Goal: Task Accomplishment & Management: Complete application form

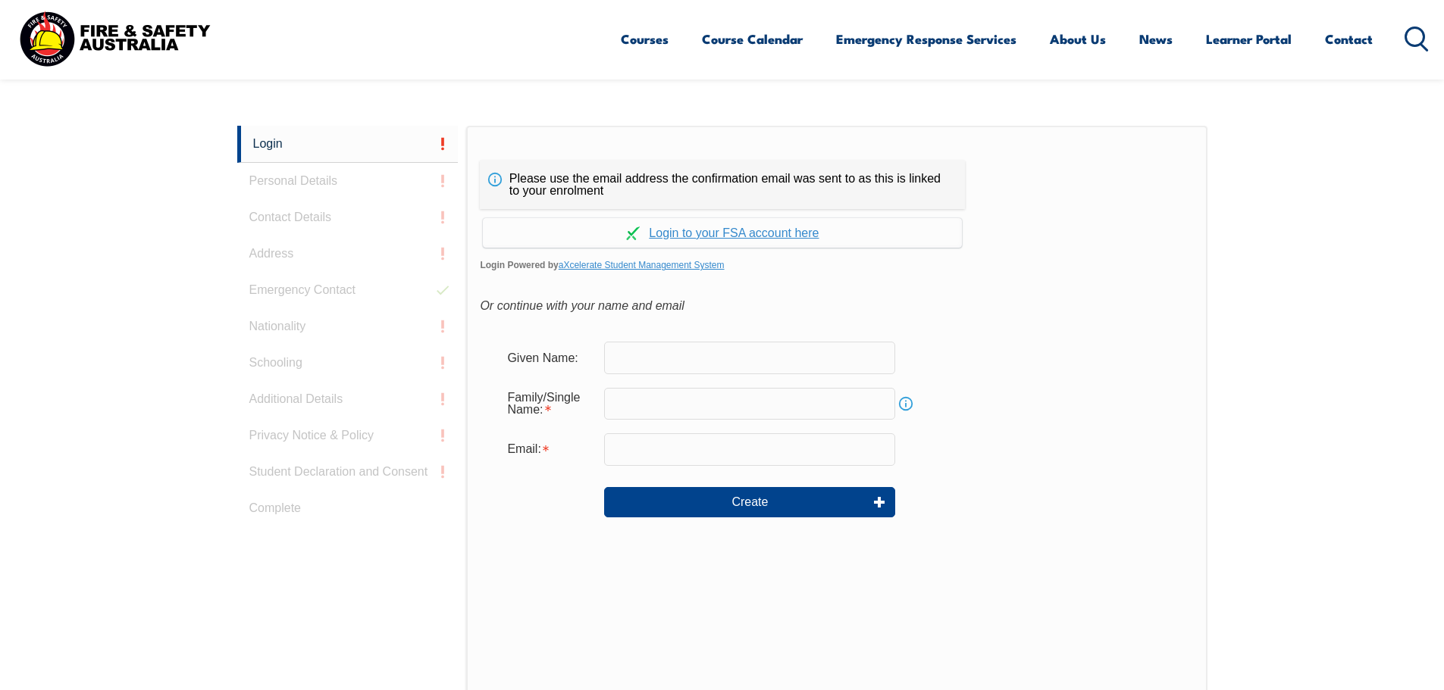
scroll to position [404, 0]
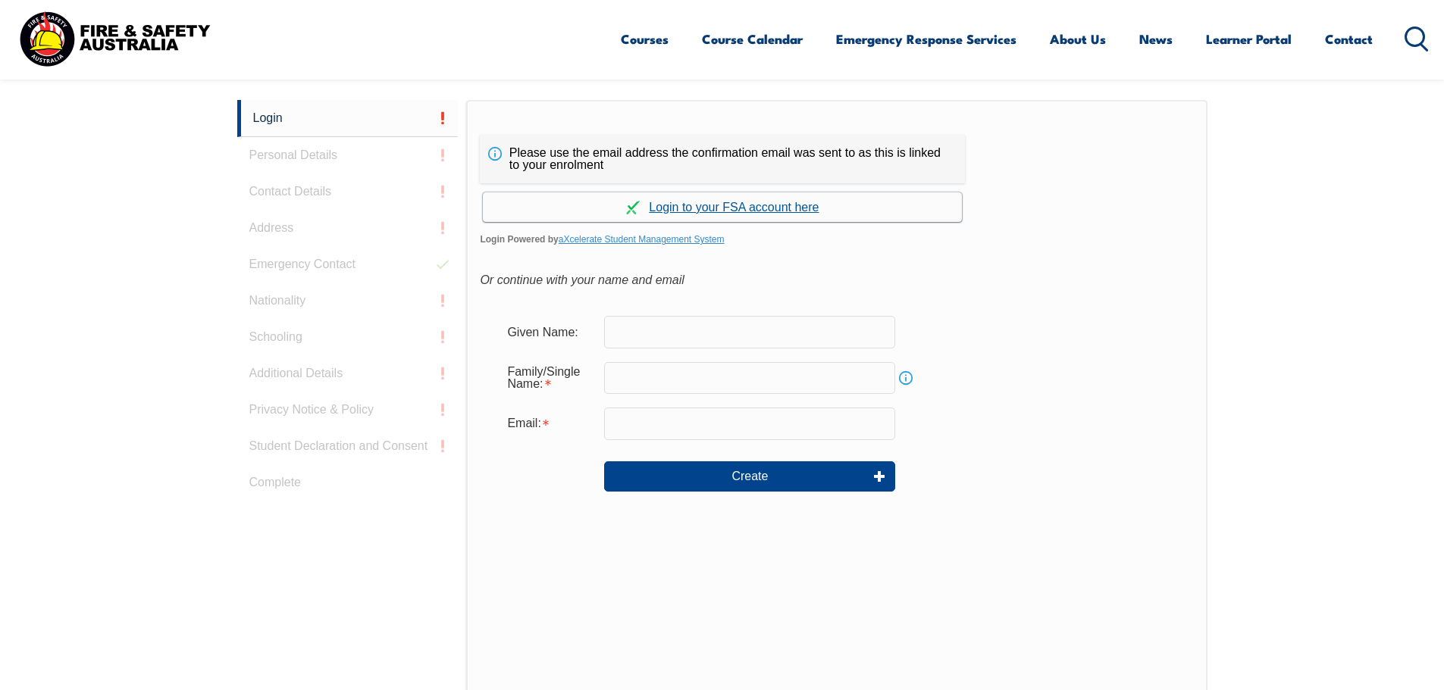
click at [725, 205] on link "Continue with aXcelerate" at bounding box center [722, 208] width 479 height 30
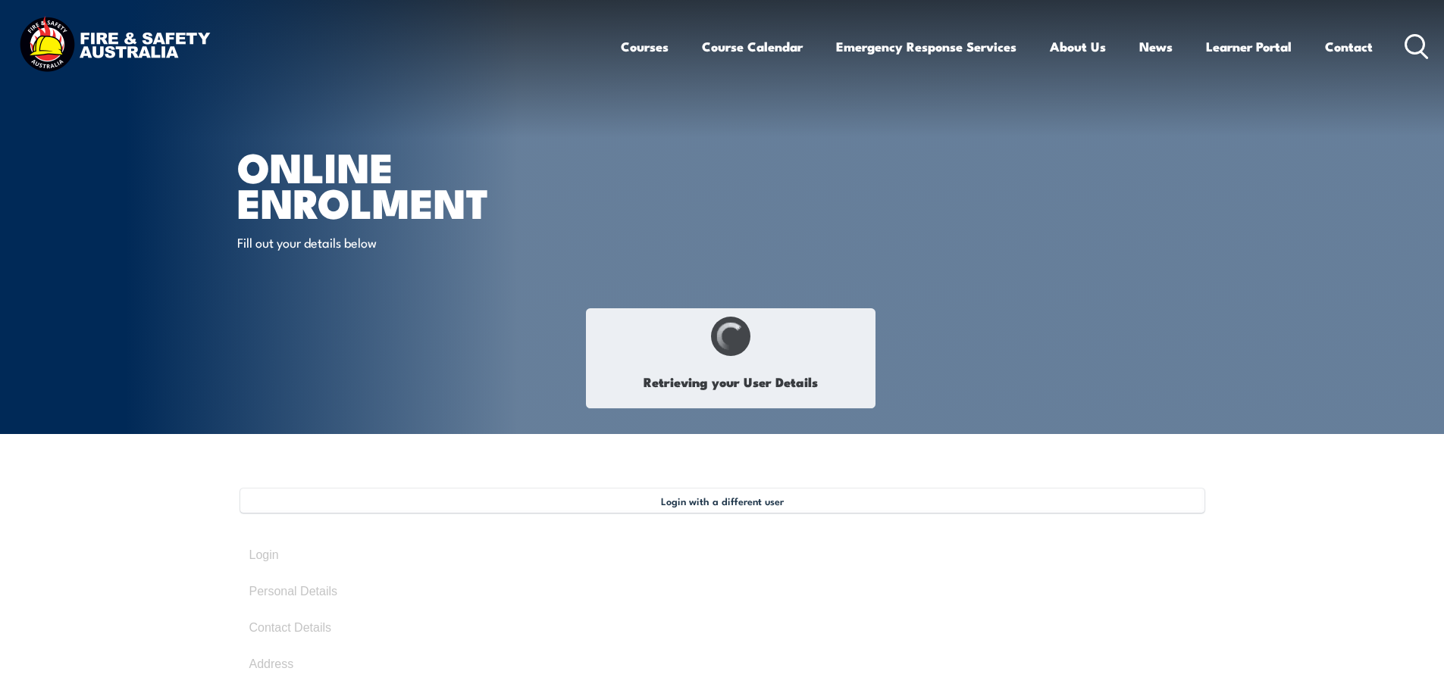
select select "Mr"
type input "Amaranath"
type input "Amar"
type input "Erigela"
type input "August 3, 1990"
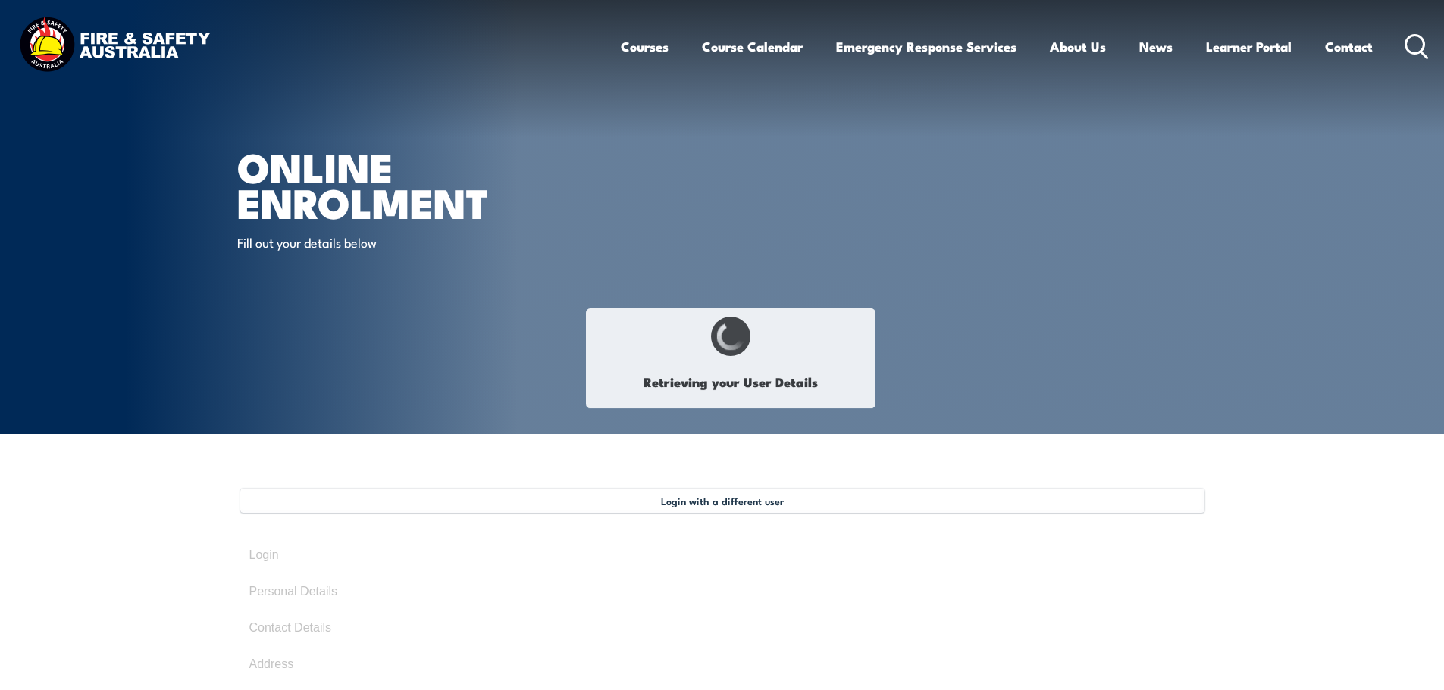
type input "JTECCYV998"
select select "M"
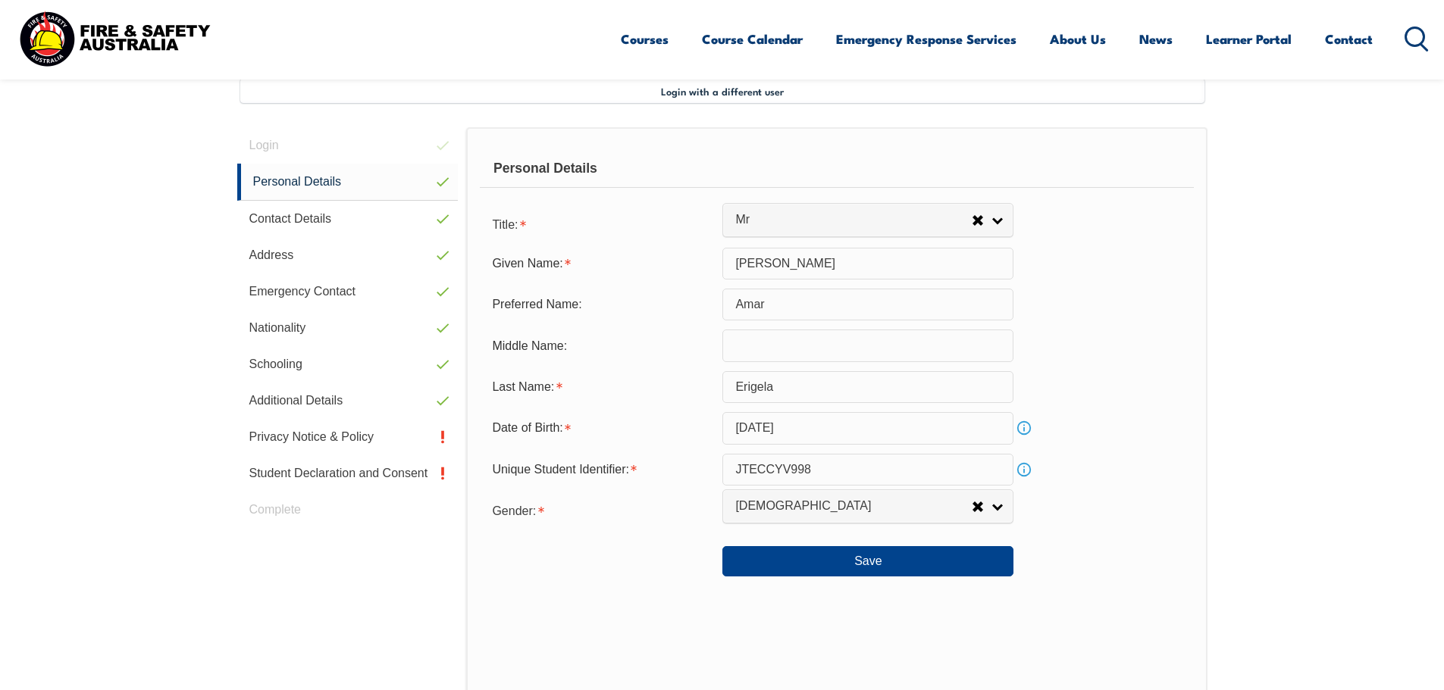
scroll to position [413, 0]
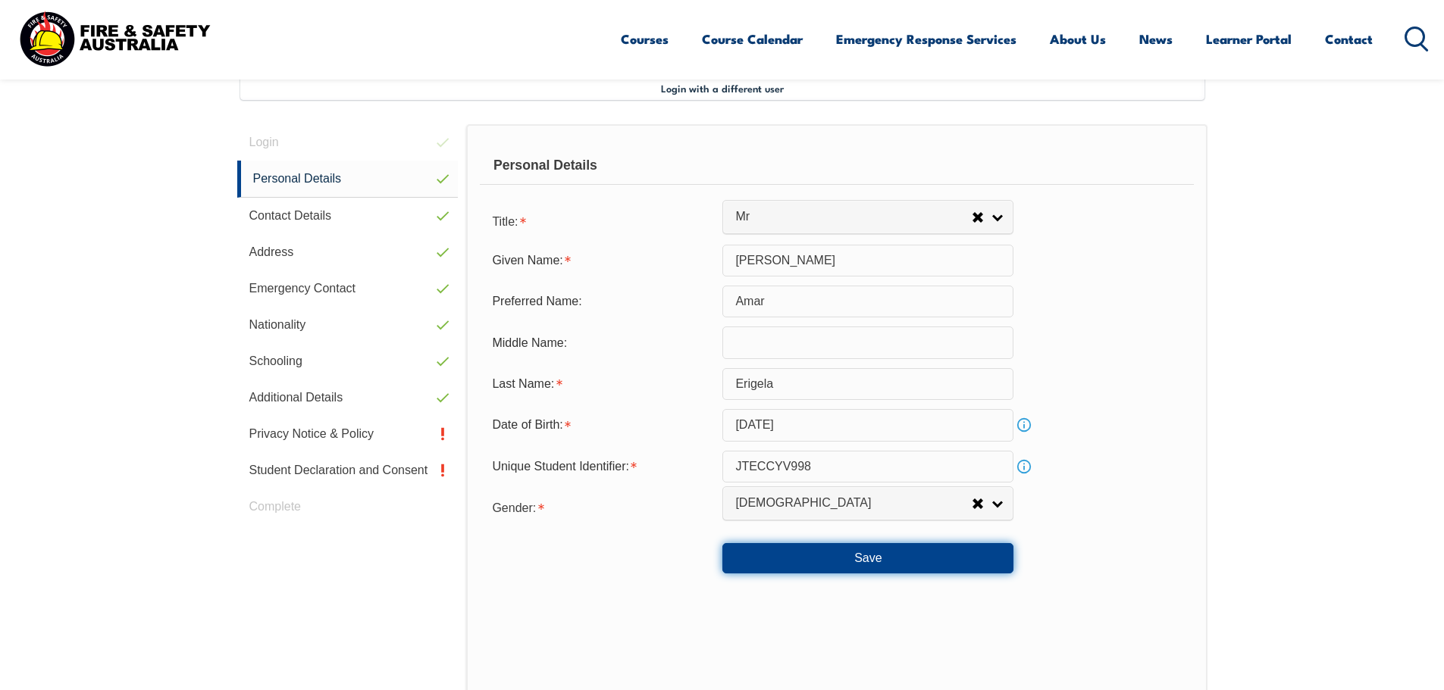
click at [815, 558] on button "Save" at bounding box center [867, 558] width 291 height 30
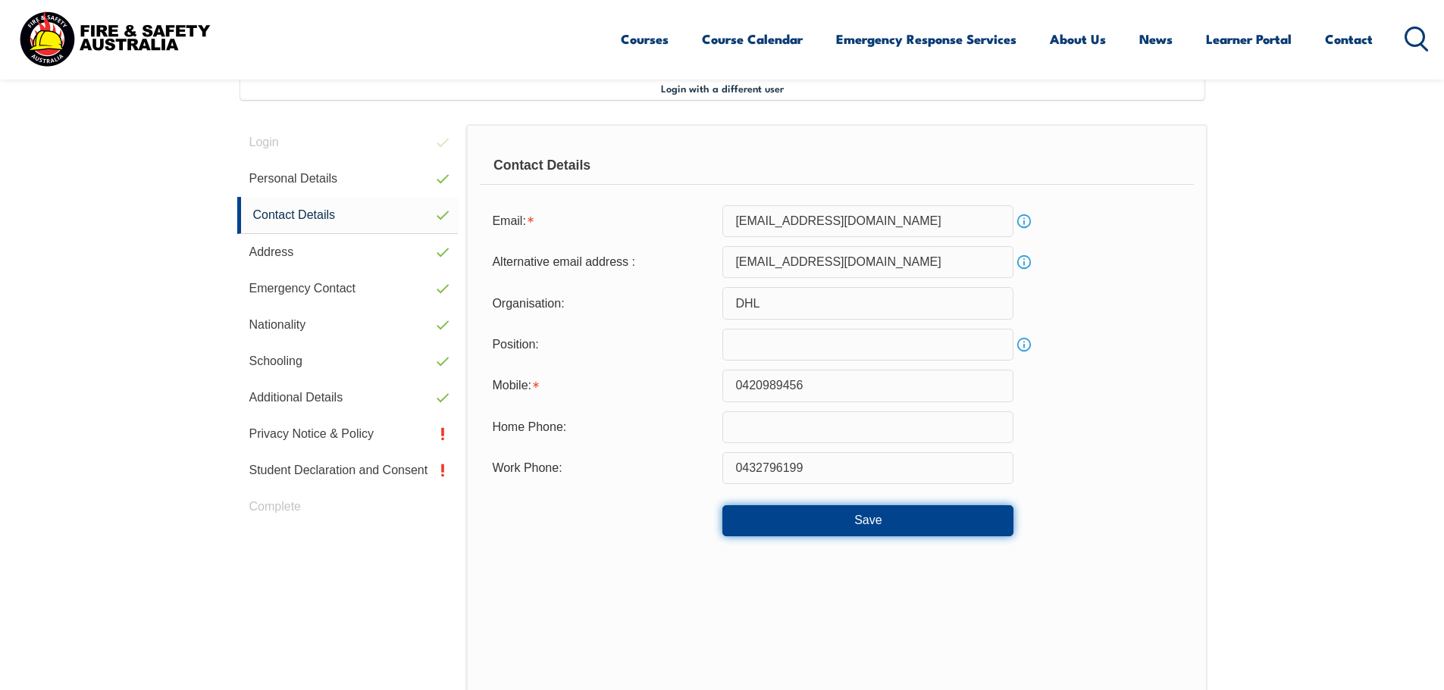
click at [795, 520] on button "Save" at bounding box center [867, 521] width 291 height 30
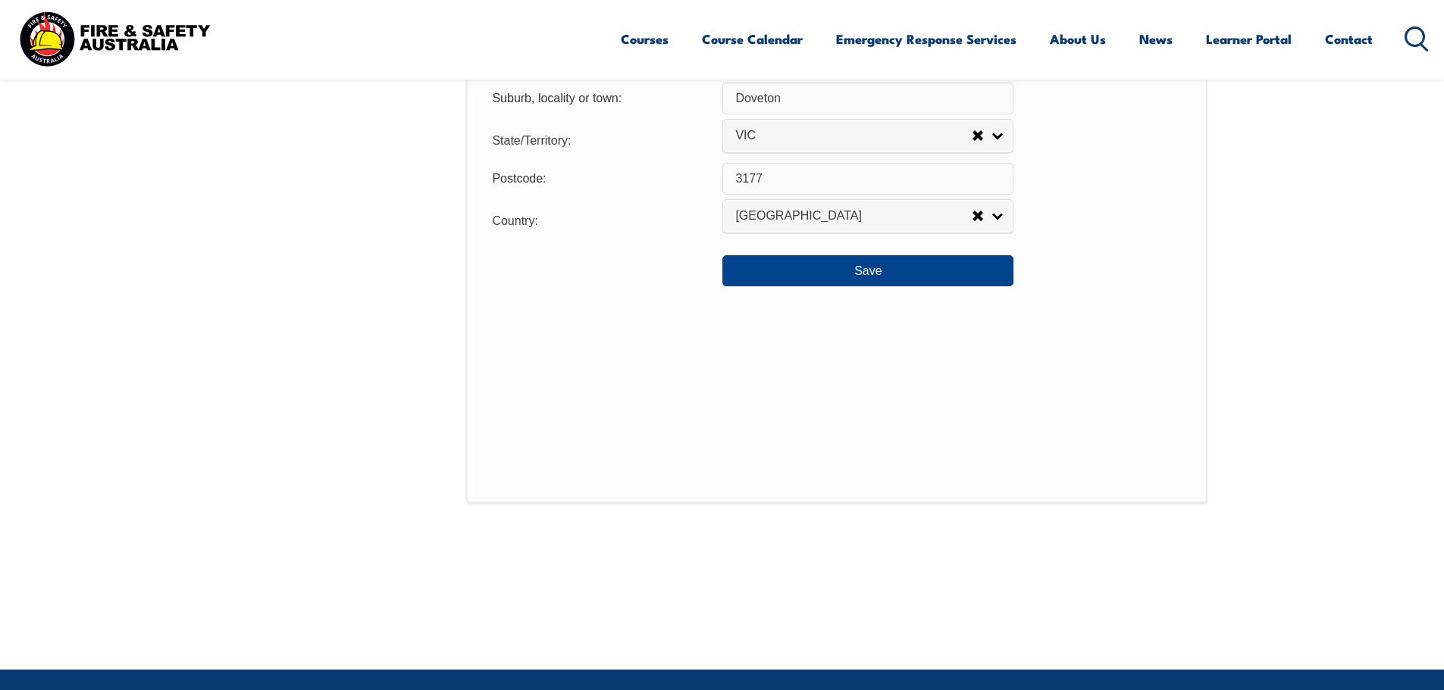
scroll to position [1247, 0]
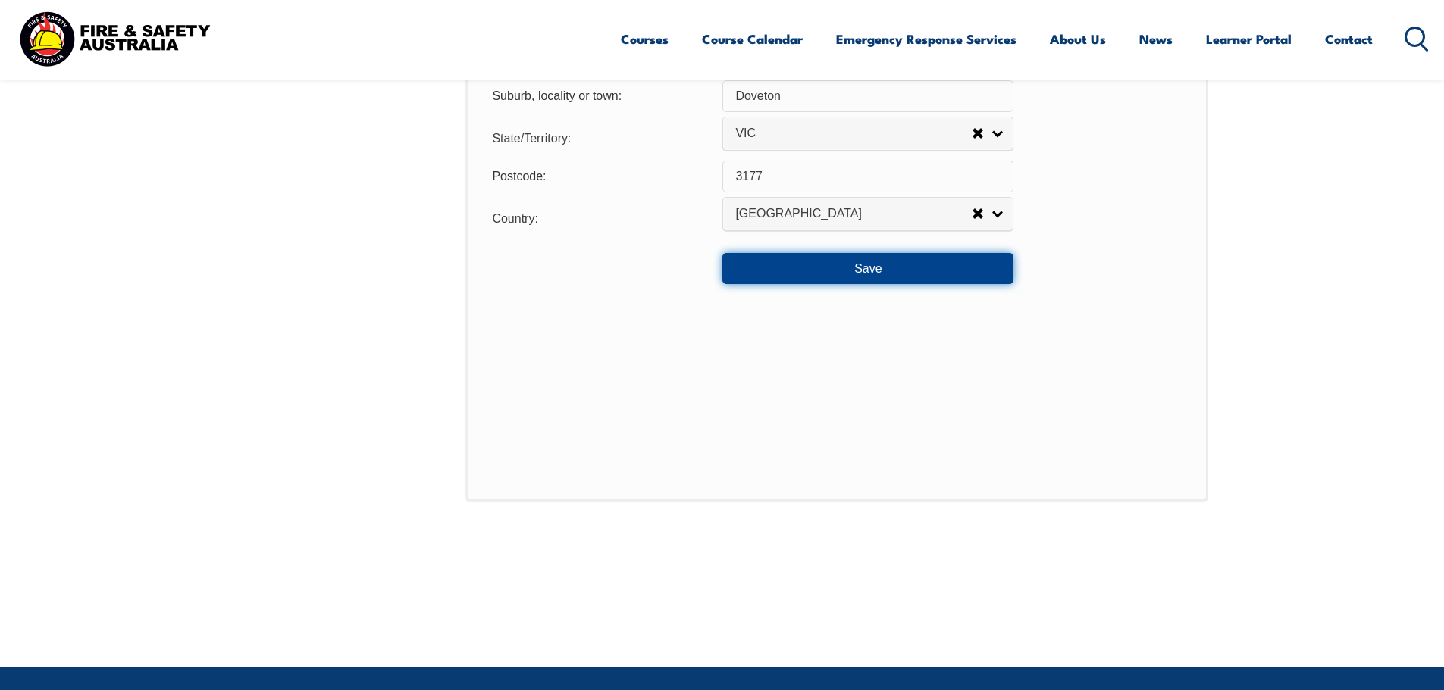
click at [875, 269] on button "Save" at bounding box center [867, 268] width 291 height 30
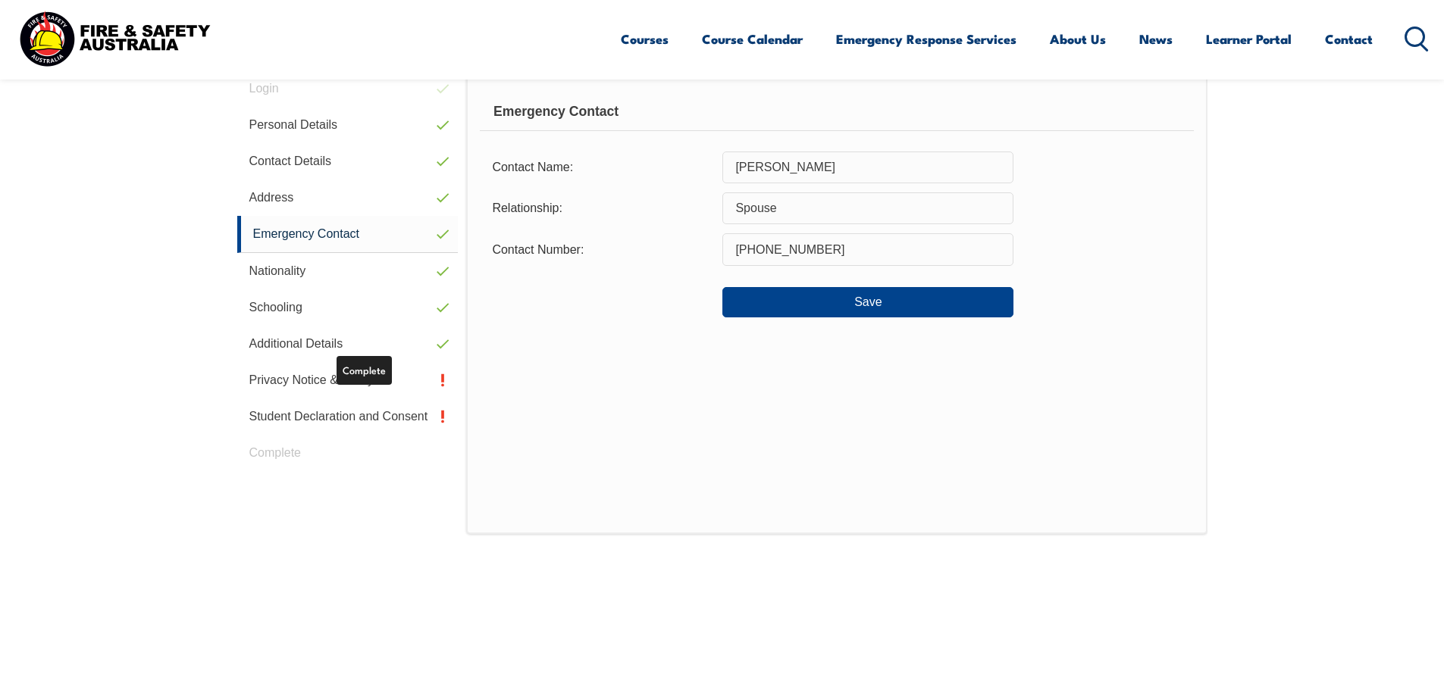
scroll to position [413, 0]
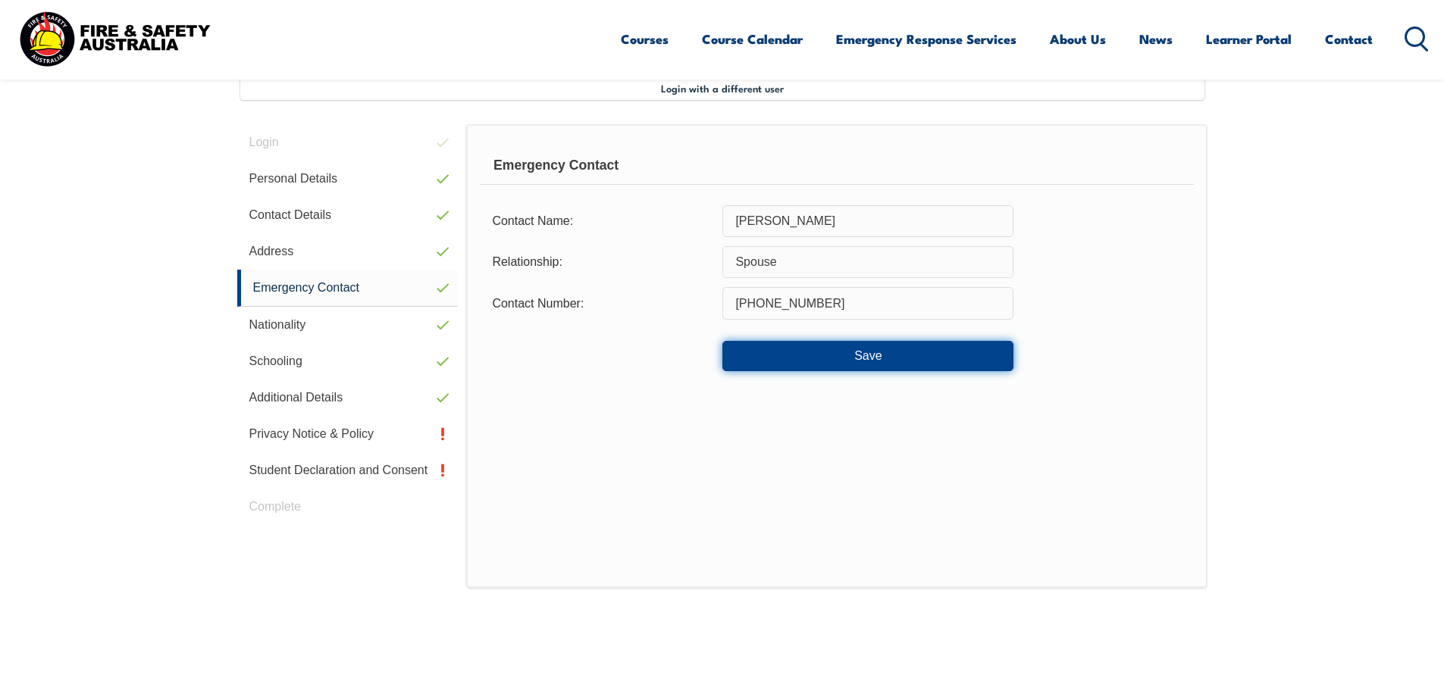
click at [863, 352] on button "Save" at bounding box center [867, 356] width 291 height 30
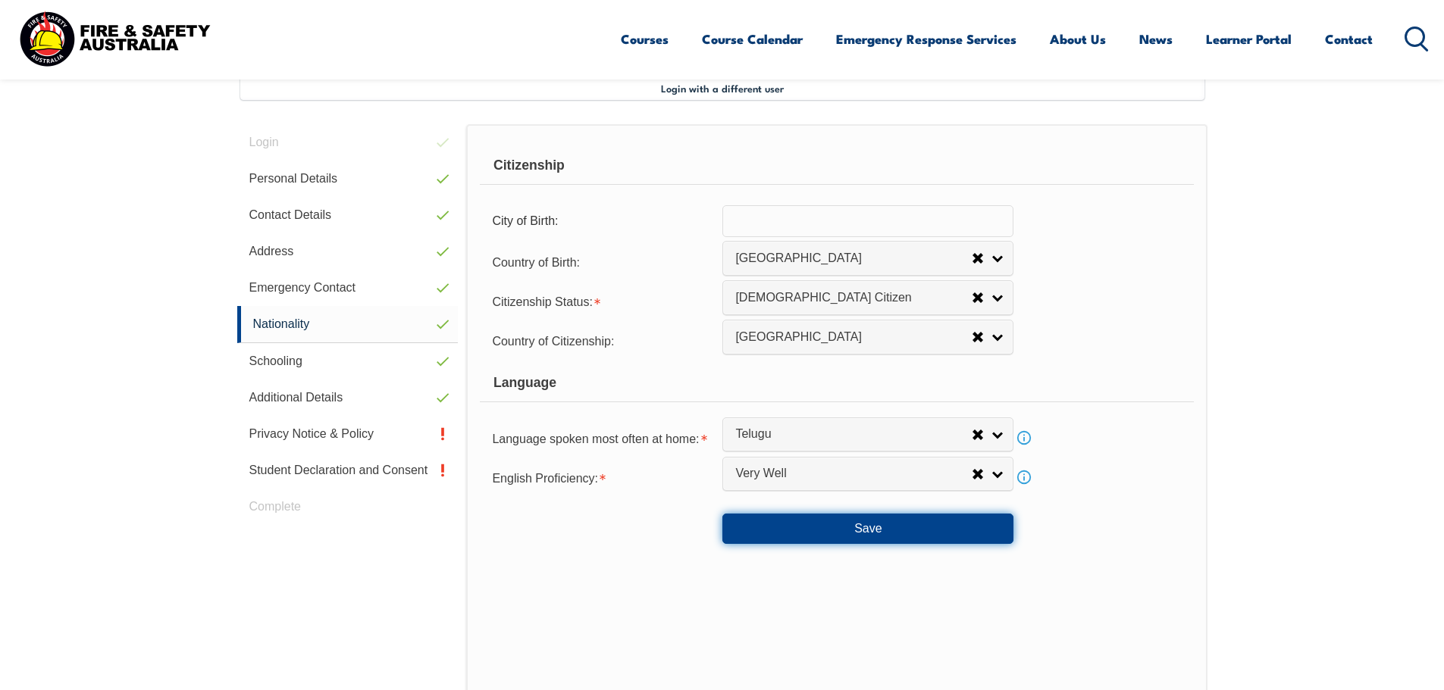
click at [858, 530] on button "Save" at bounding box center [867, 529] width 291 height 30
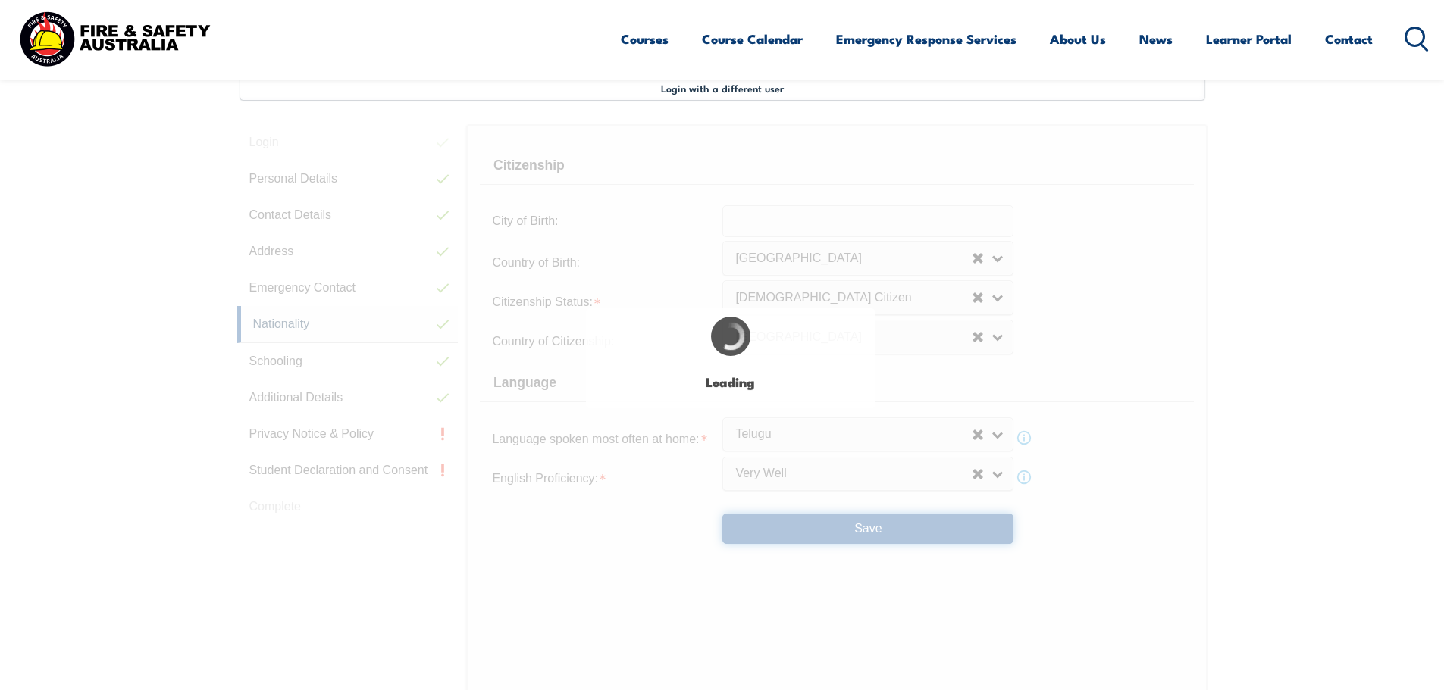
select select "true"
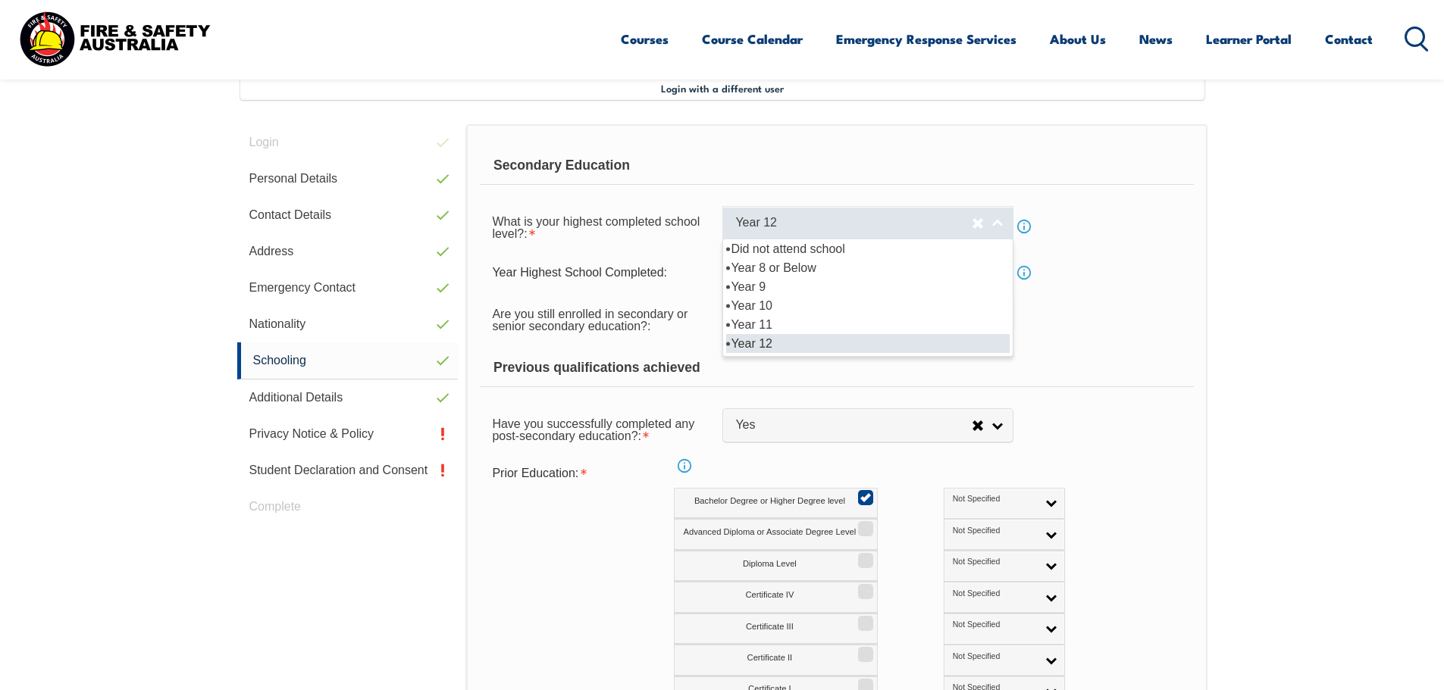
click at [998, 221] on link "Year 12" at bounding box center [867, 223] width 291 height 34
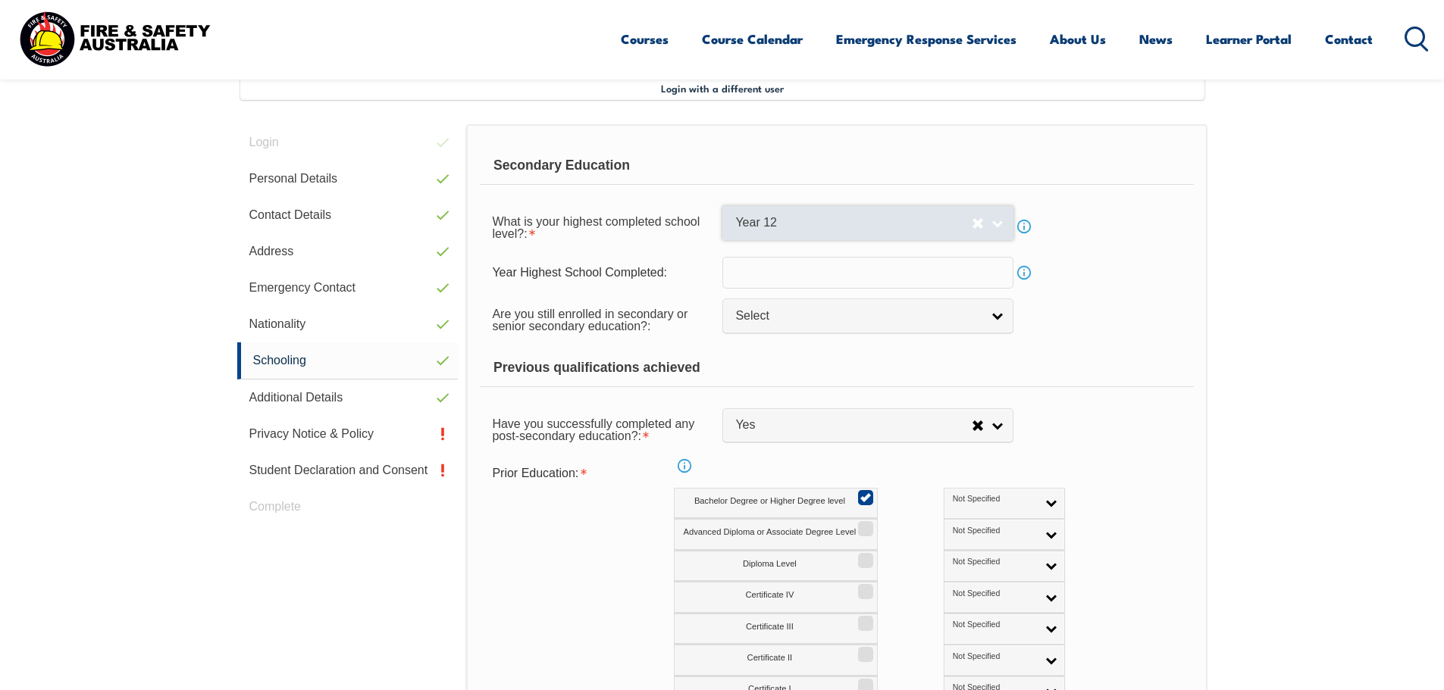
click at [998, 221] on link "Year 12" at bounding box center [867, 223] width 291 height 34
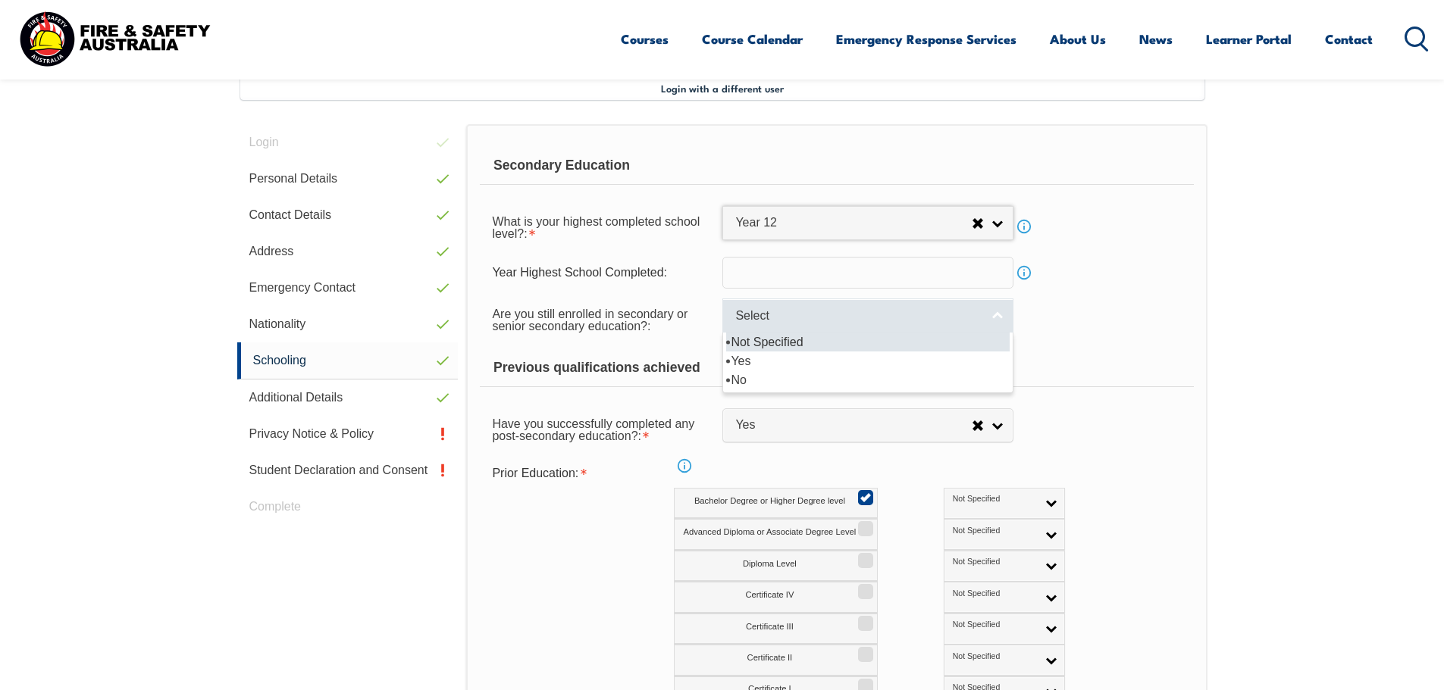
click at [759, 322] on span "Select" at bounding box center [858, 316] width 246 height 16
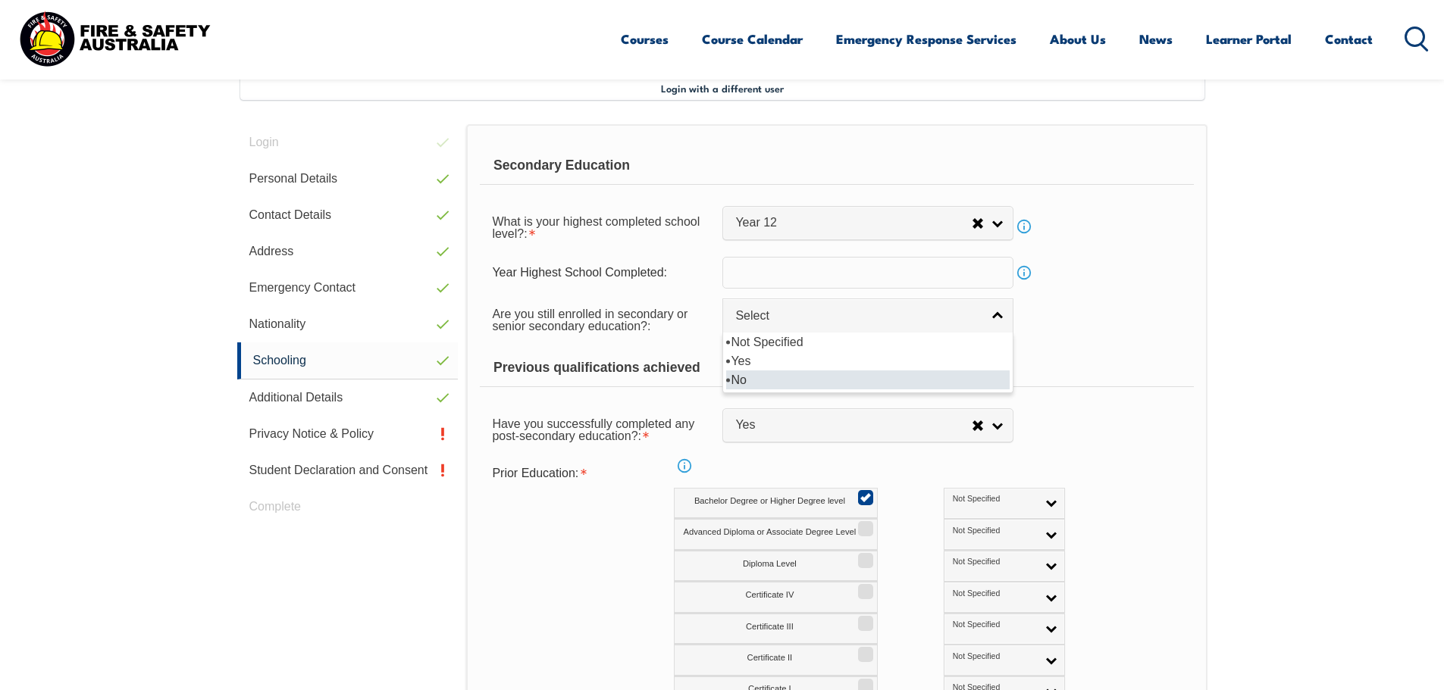
click at [737, 381] on li "No" at bounding box center [867, 380] width 283 height 19
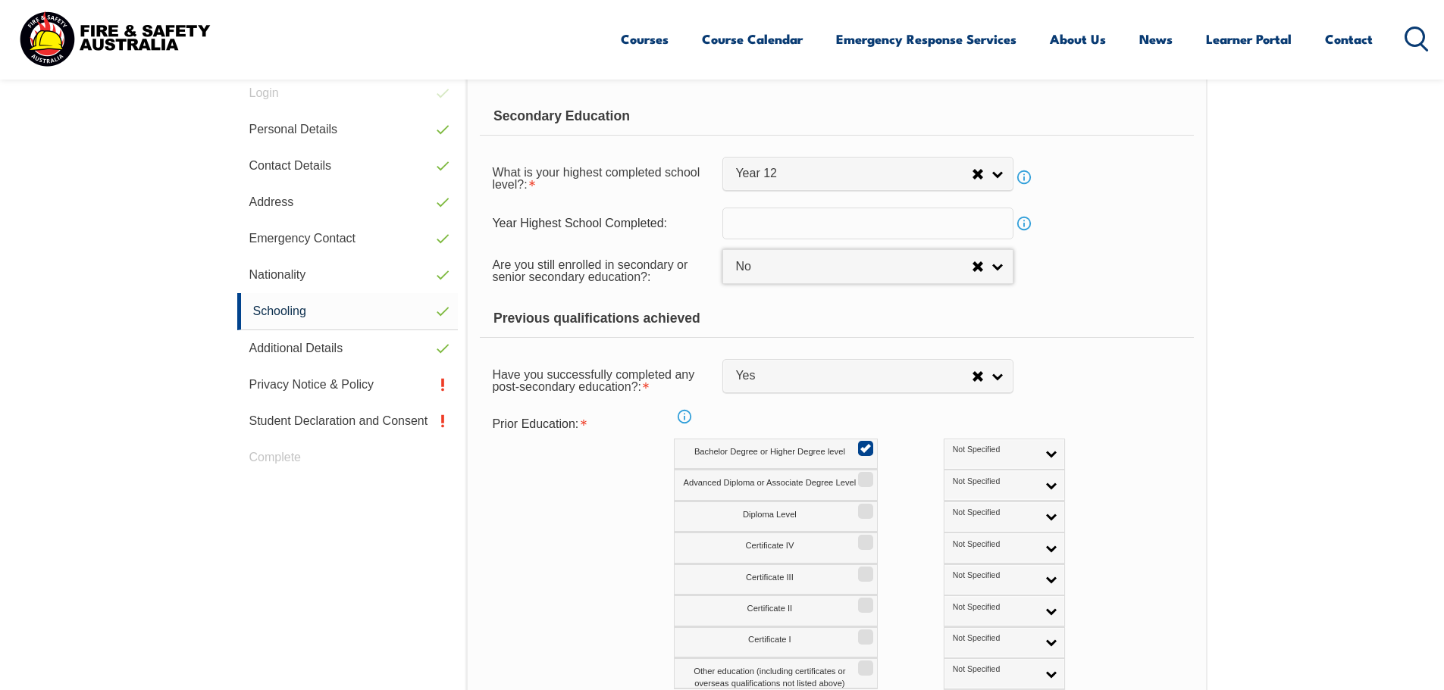
scroll to position [489, 0]
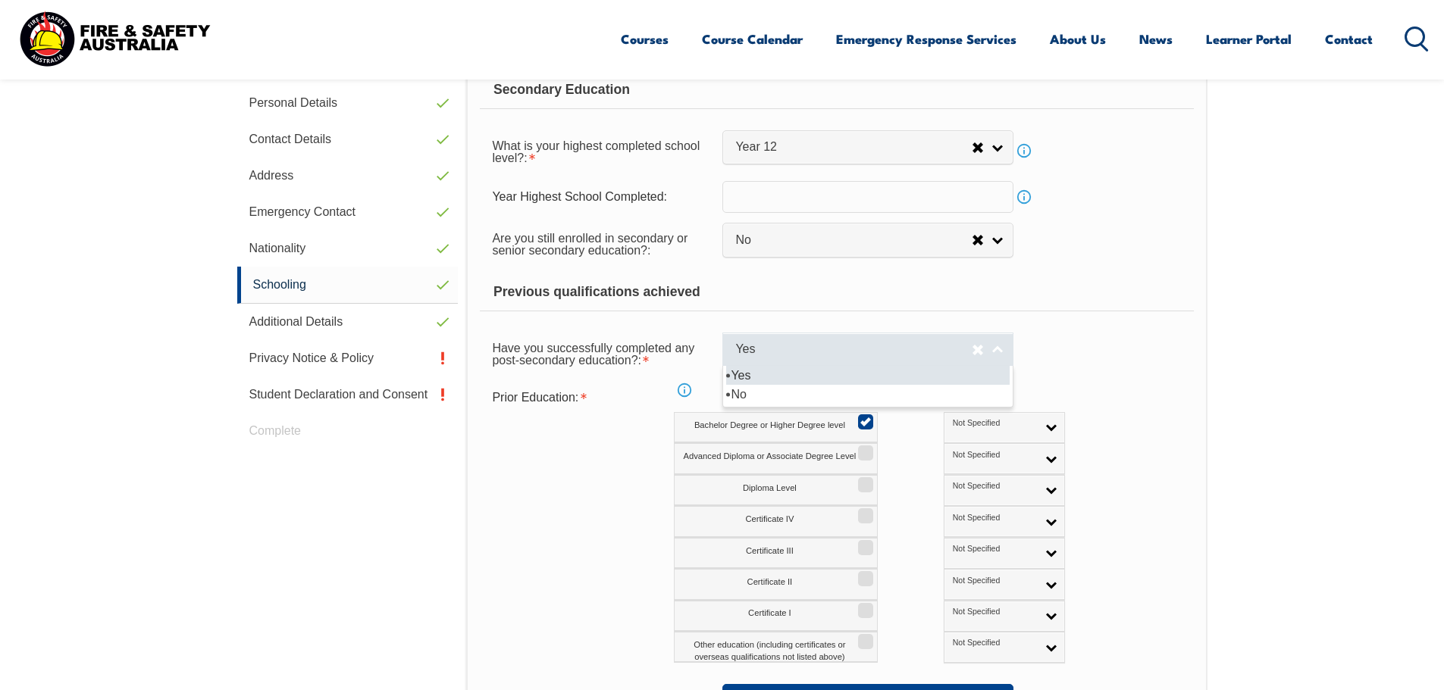
click at [762, 352] on span "Yes" at bounding box center [853, 350] width 236 height 16
click at [752, 378] on li "Yes" at bounding box center [867, 375] width 283 height 19
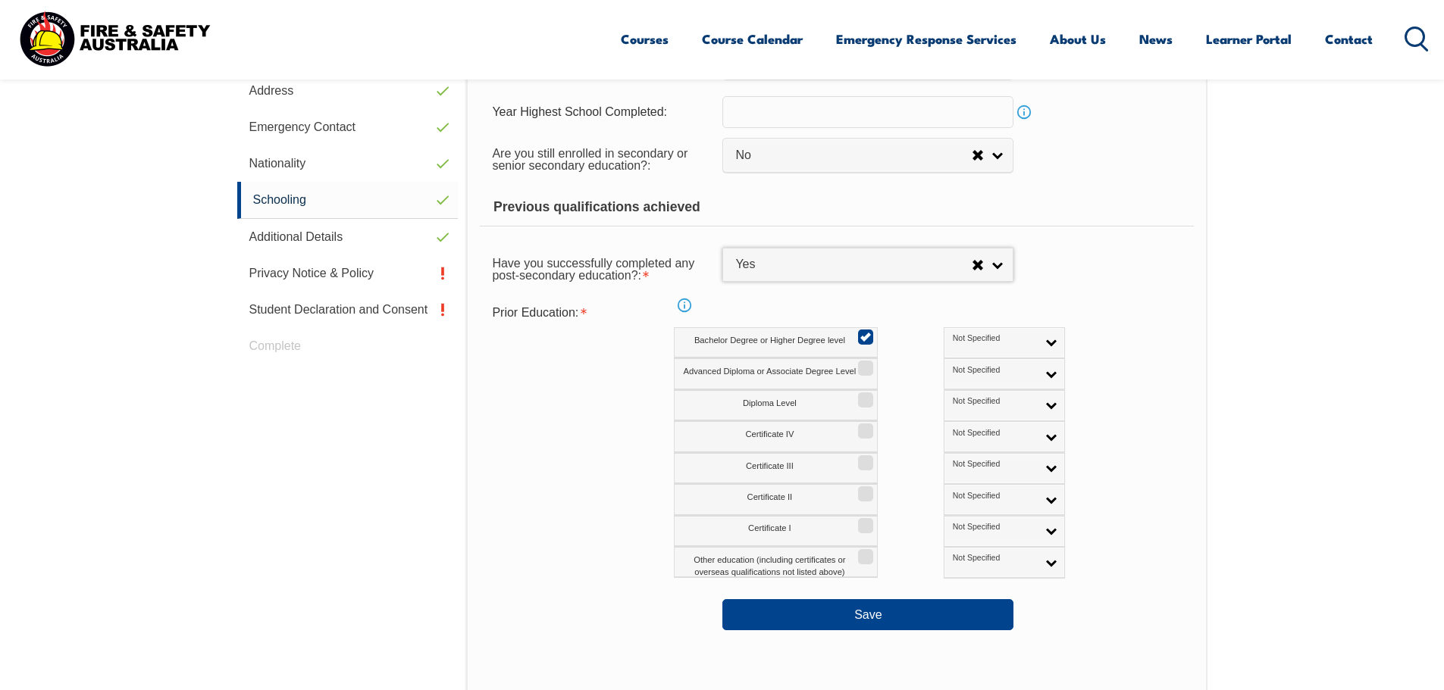
scroll to position [716, 0]
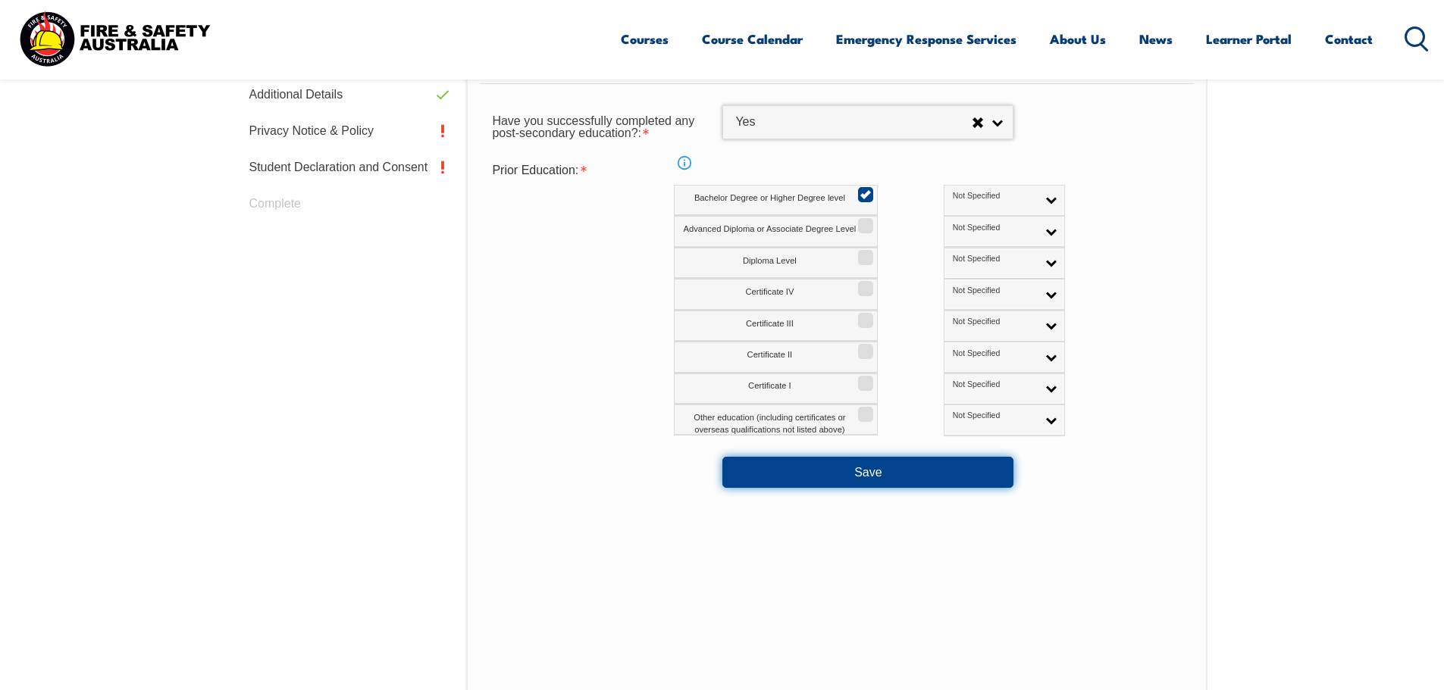
click at [850, 467] on button "Save" at bounding box center [867, 472] width 291 height 30
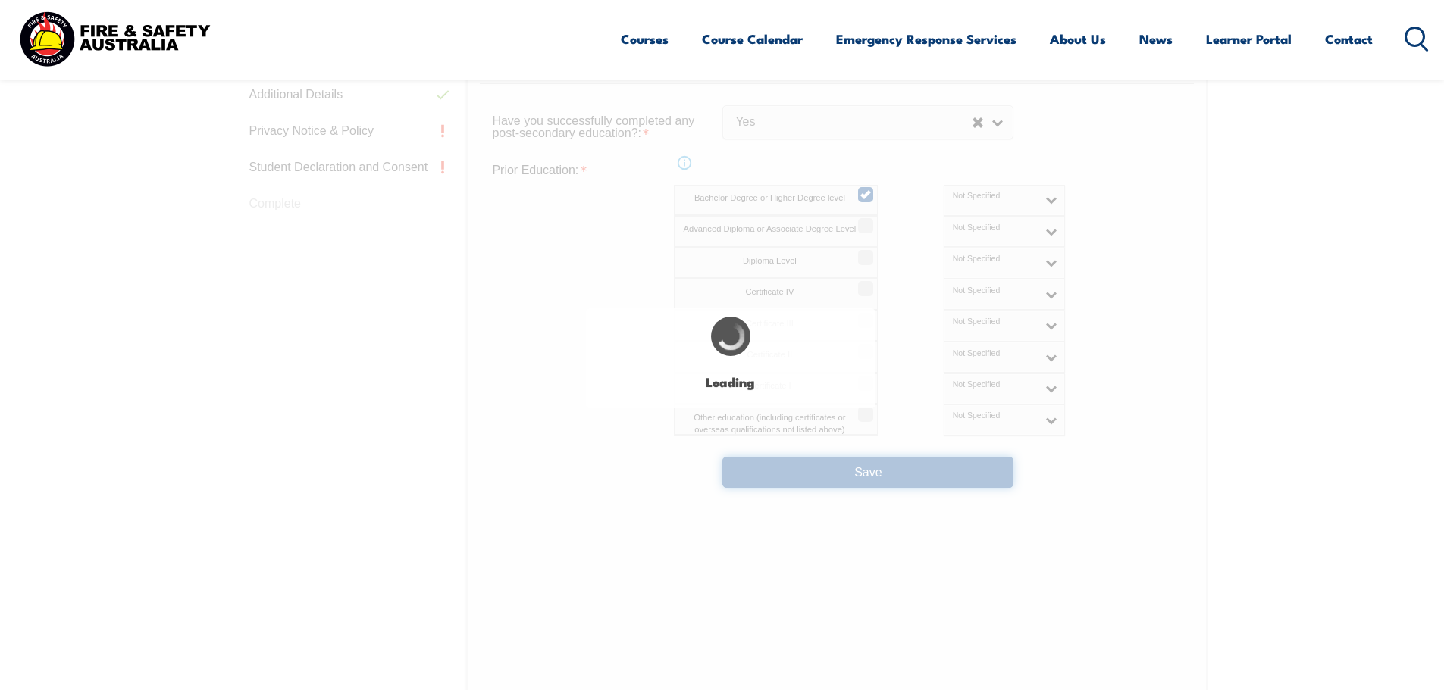
select select "false"
select select "true"
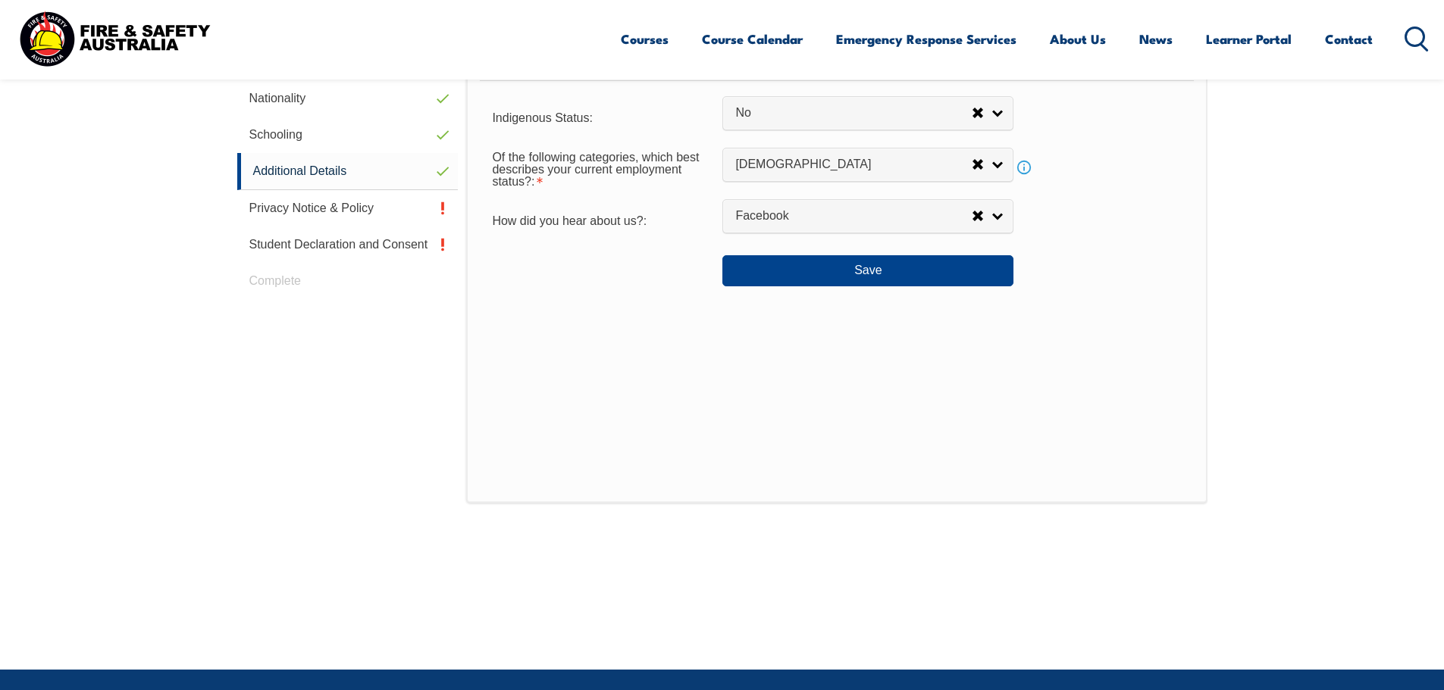
scroll to position [413, 0]
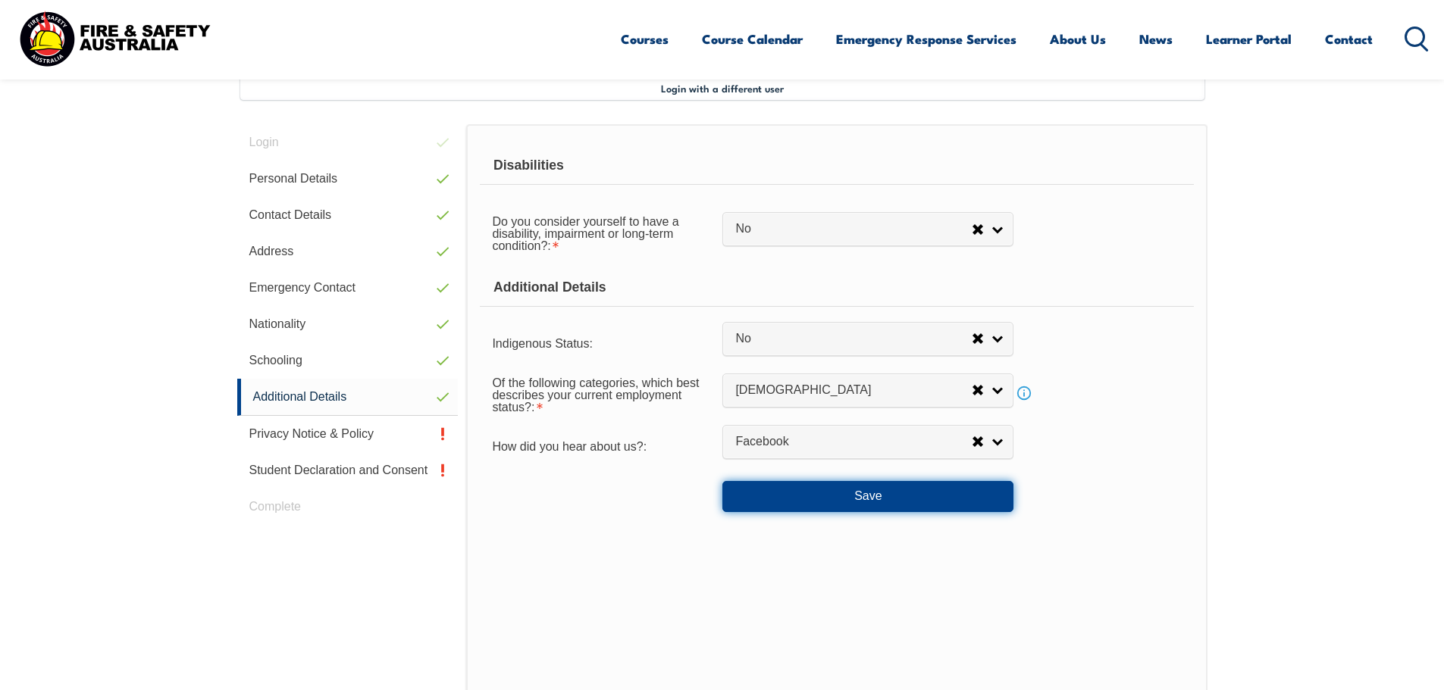
click at [822, 497] on button "Save" at bounding box center [867, 496] width 291 height 30
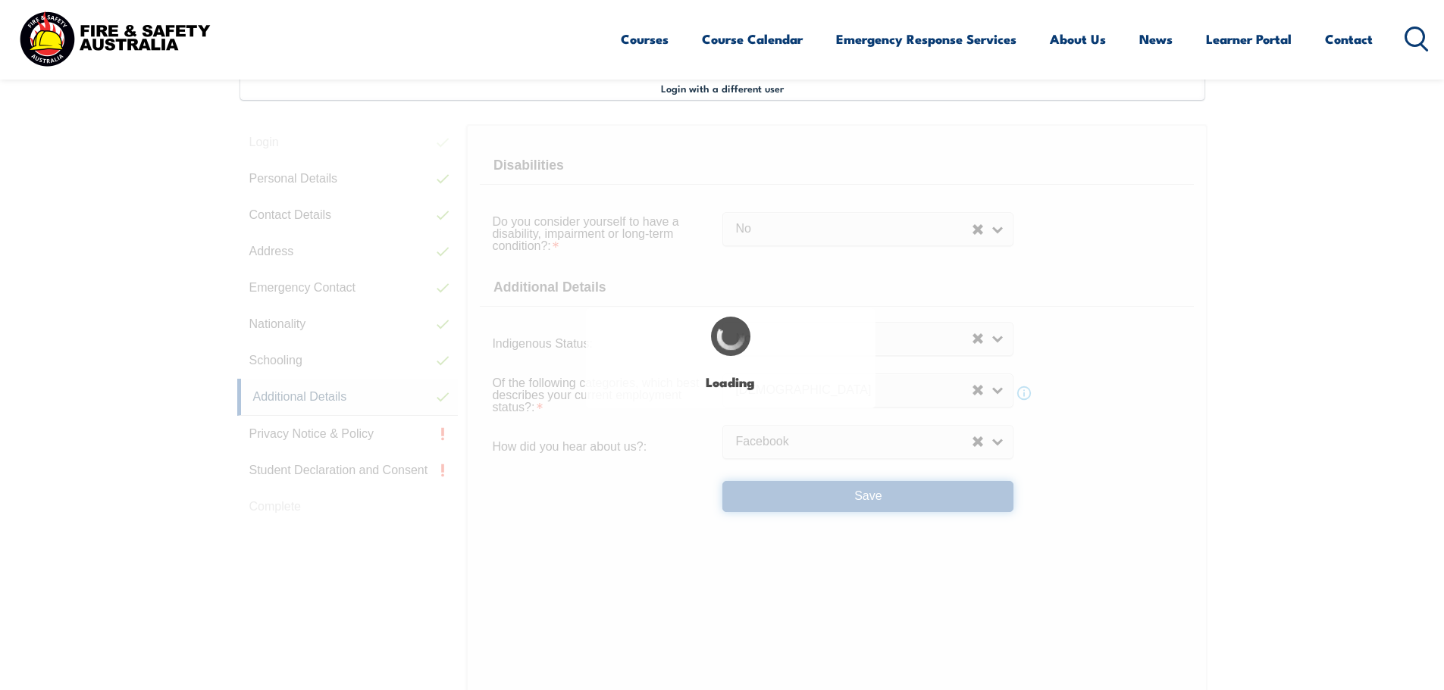
select select "false"
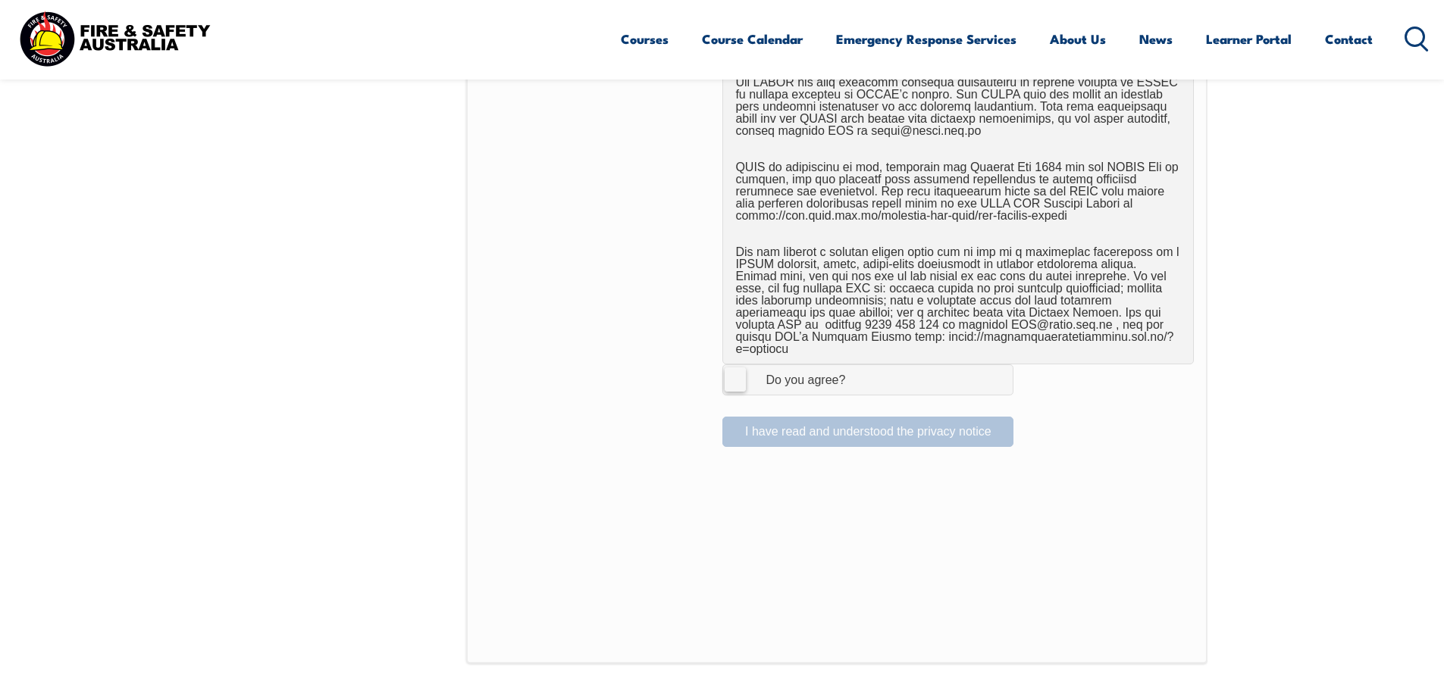
scroll to position [944, 0]
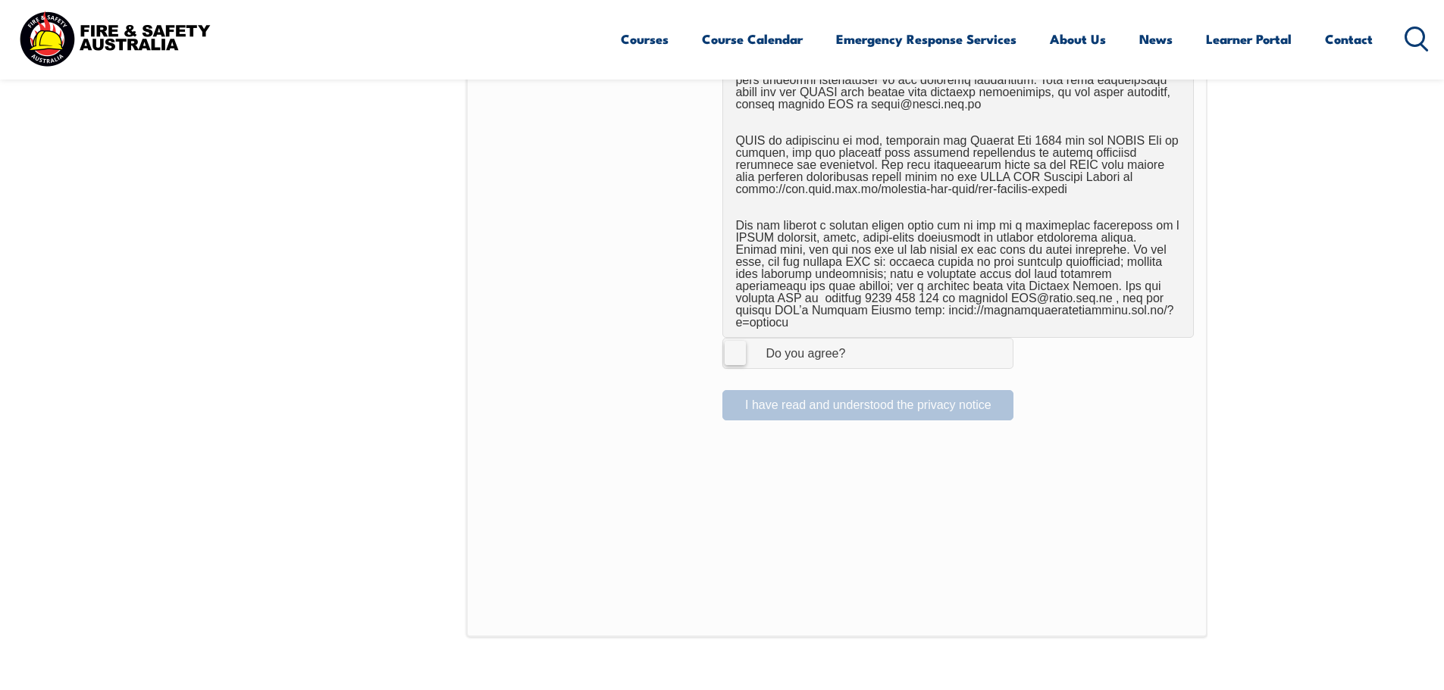
click at [734, 344] on label "I Agree Do you agree?" at bounding box center [867, 353] width 291 height 30
click at [857, 344] on input "I Agree Do you agree?" at bounding box center [870, 353] width 26 height 29
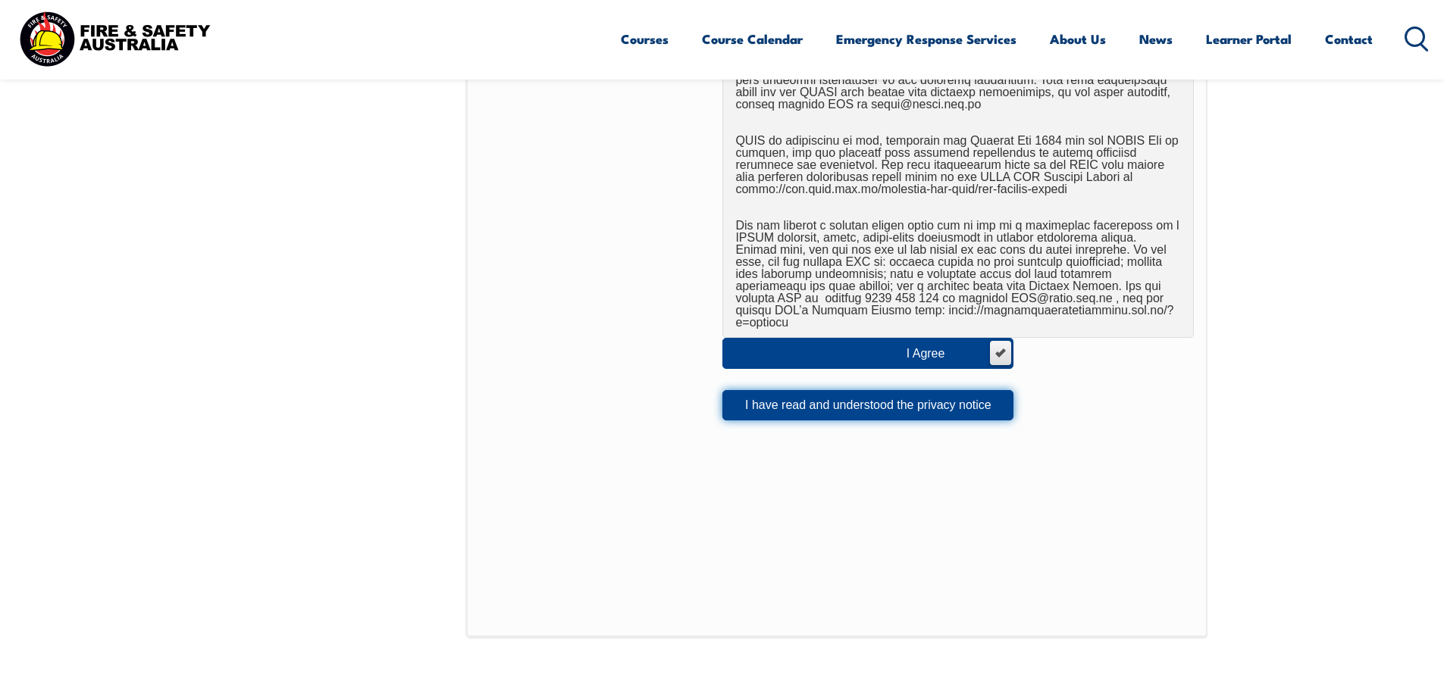
click at [769, 397] on button "I have read and understood the privacy notice" at bounding box center [867, 405] width 291 height 30
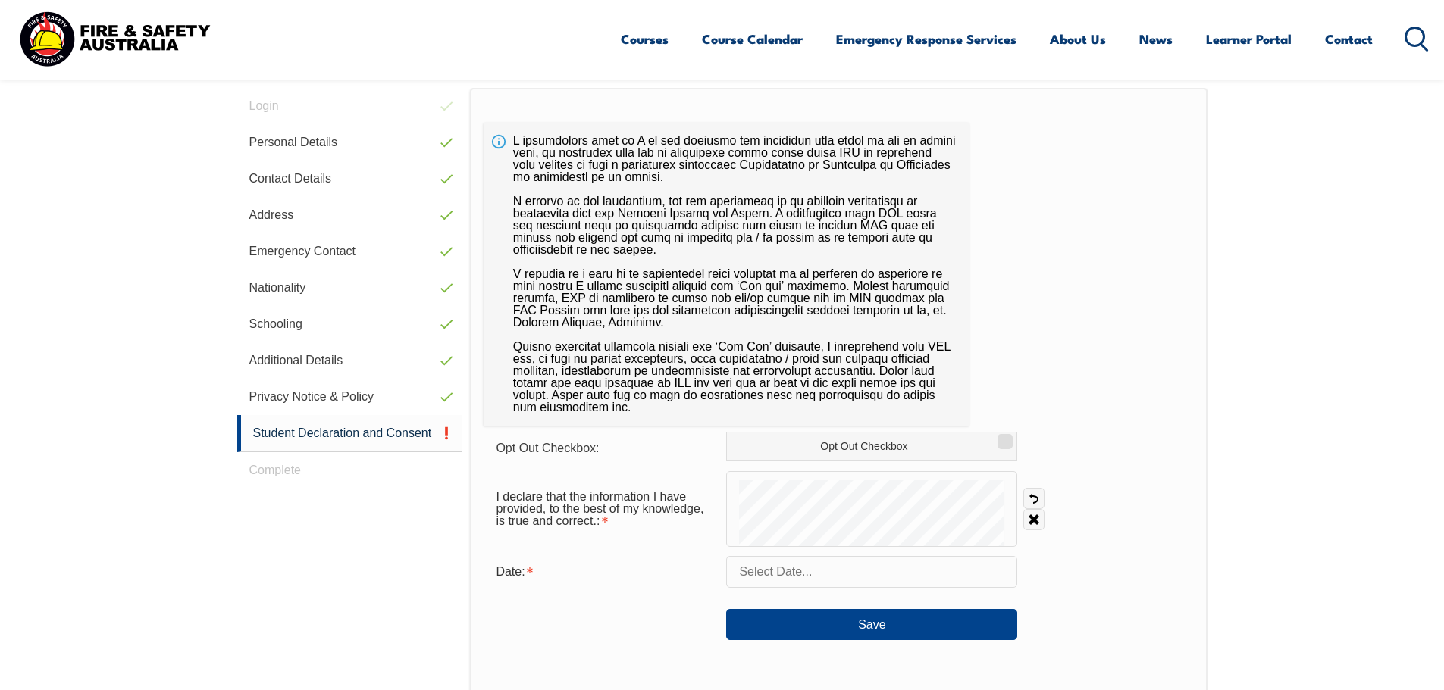
scroll to position [450, 0]
click at [763, 571] on input "text" at bounding box center [871, 572] width 291 height 32
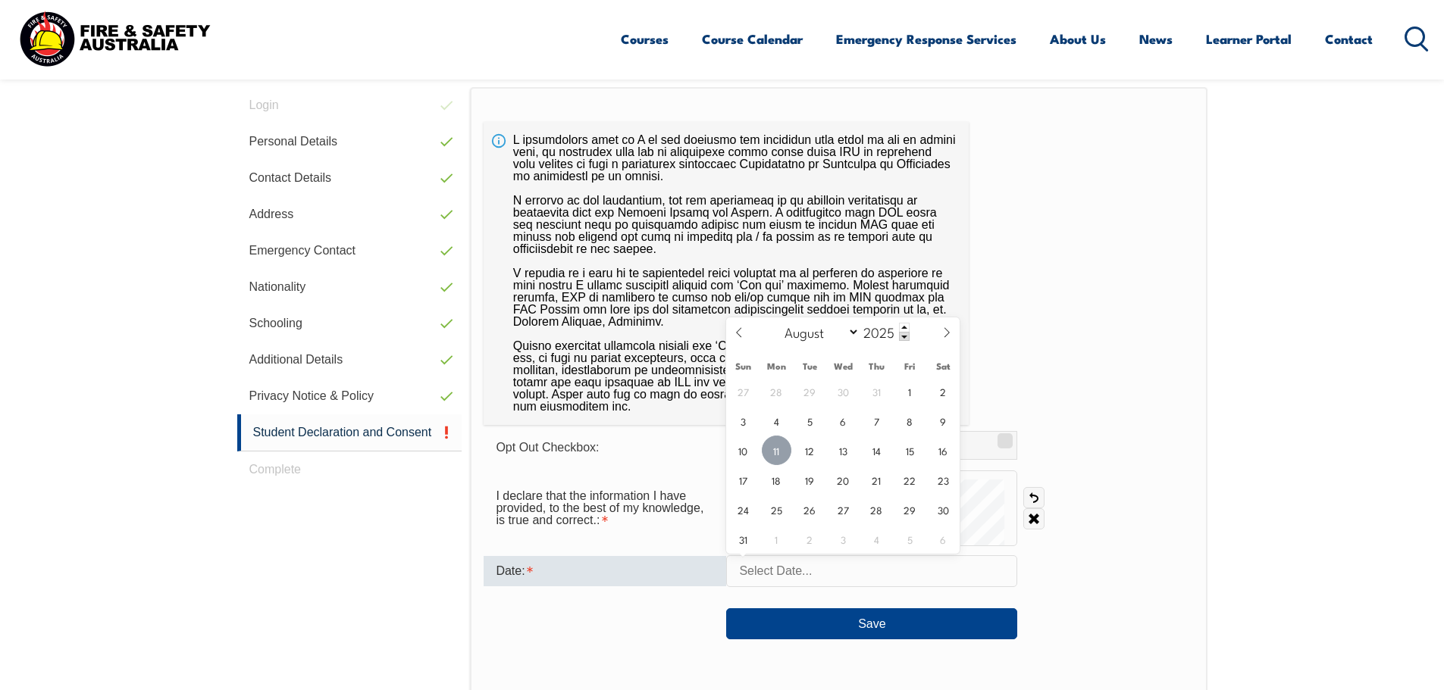
click at [778, 455] on span "11" at bounding box center [777, 451] width 30 height 30
type input "August 11, 2025"
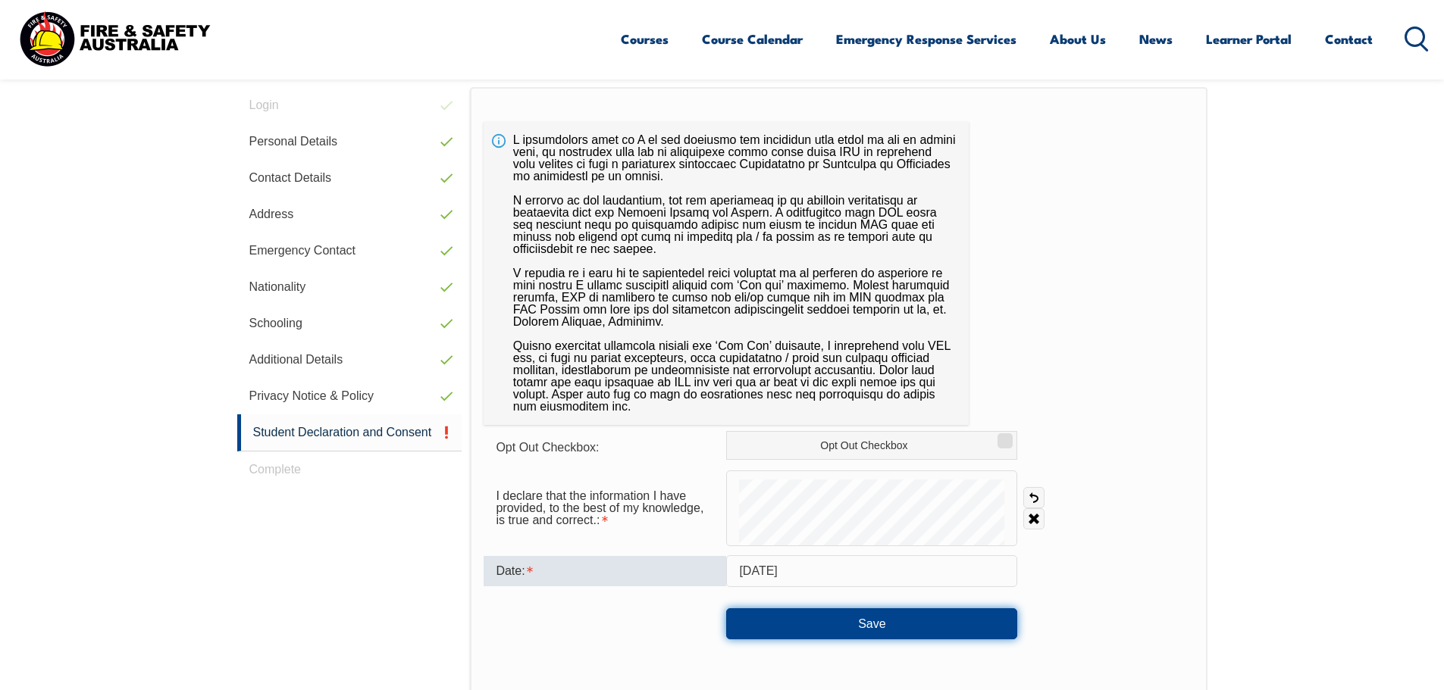
click at [877, 629] on button "Save" at bounding box center [871, 624] width 291 height 30
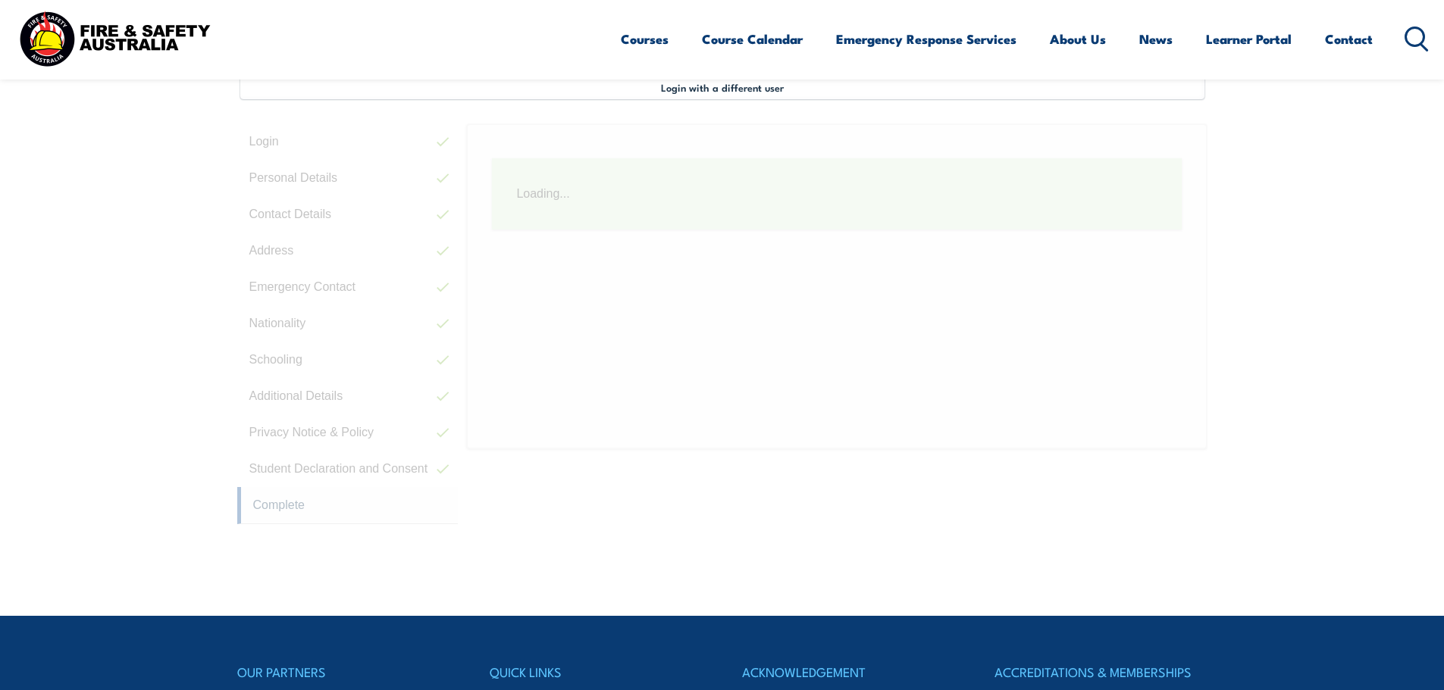
scroll to position [413, 0]
